Goal: Check status

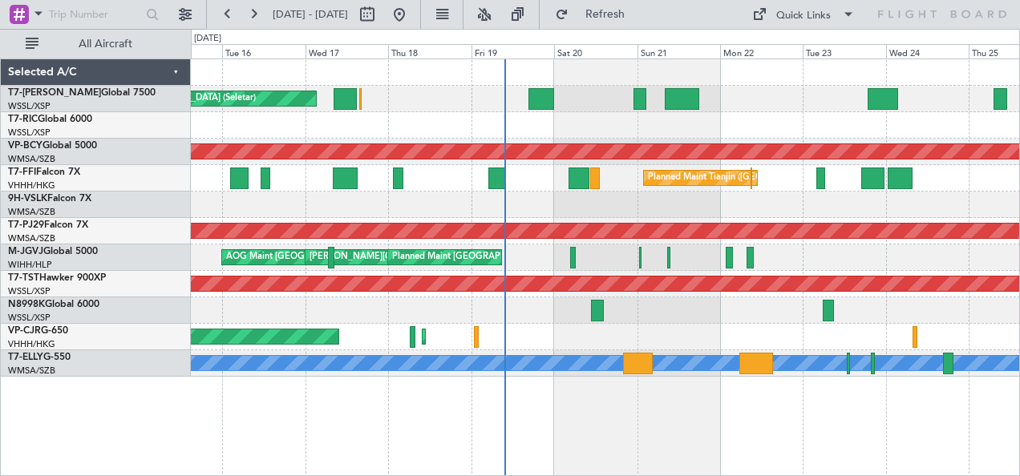
click at [462, 396] on div "Planned Maint [GEOGRAPHIC_DATA] (Seletar) Planned Maint [GEOGRAPHIC_DATA] (Sele…" at bounding box center [606, 268] width 830 height 418
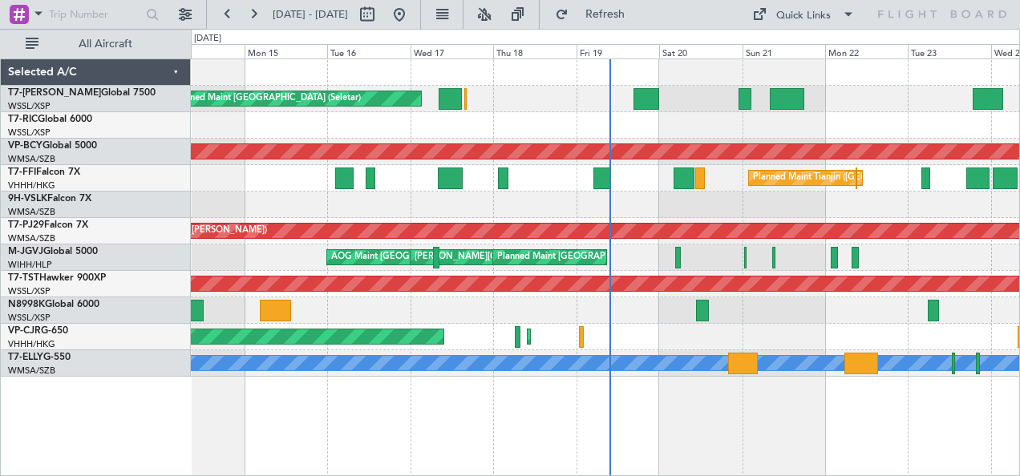
click at [425, 411] on div "Planned Maint [GEOGRAPHIC_DATA] (Seletar) Planned Maint [GEOGRAPHIC_DATA] (Sele…" at bounding box center [606, 268] width 830 height 418
